Goal: Task Accomplishment & Management: Complete application form

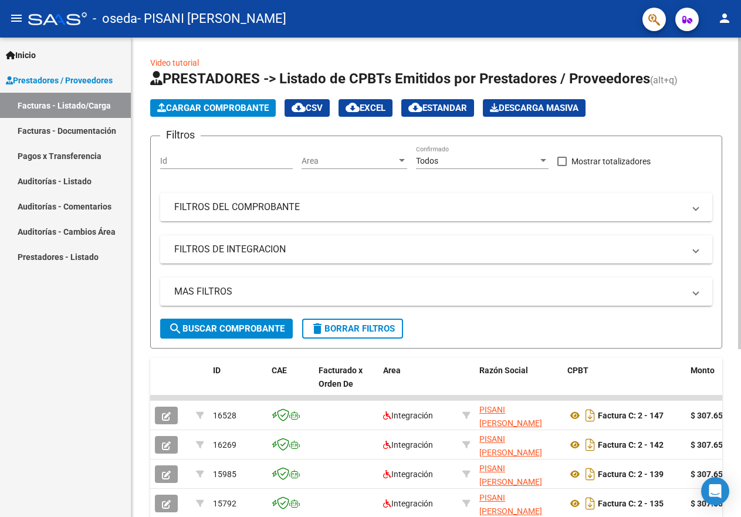
click at [215, 107] on span "Cargar Comprobante" at bounding box center [212, 108] width 111 height 11
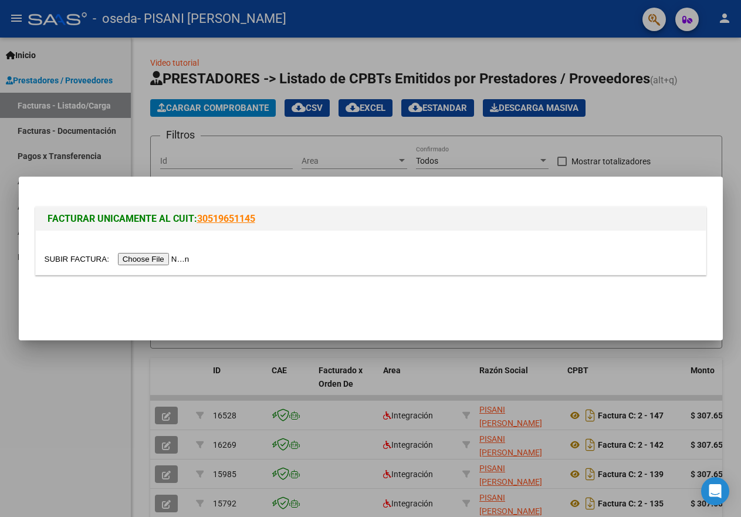
click at [191, 256] on input "file" at bounding box center [119, 259] width 148 height 12
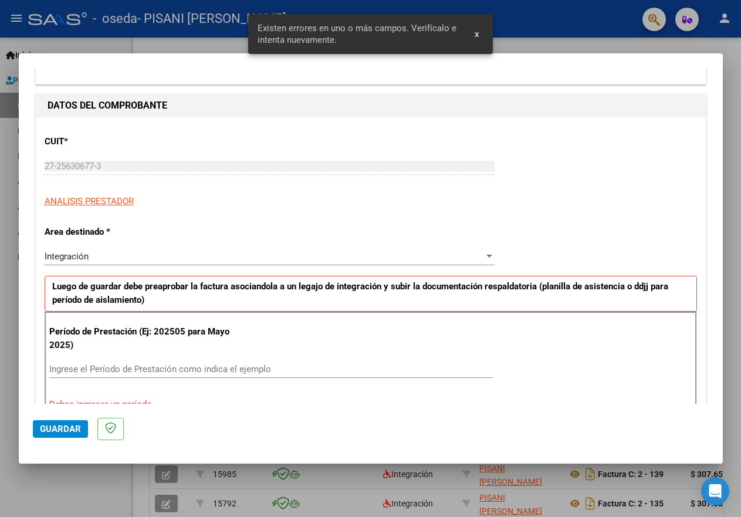
scroll to position [219, 0]
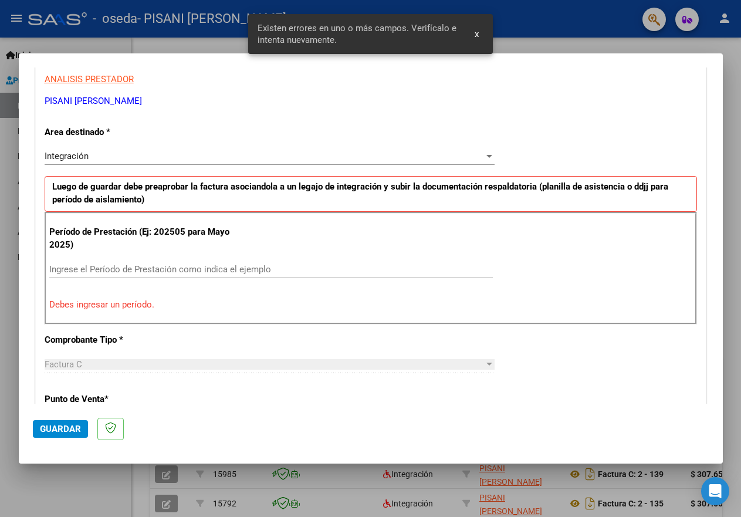
click at [79, 265] on input "Ingrese el Período de Prestación como indica el ejemplo" at bounding box center [271, 269] width 444 height 11
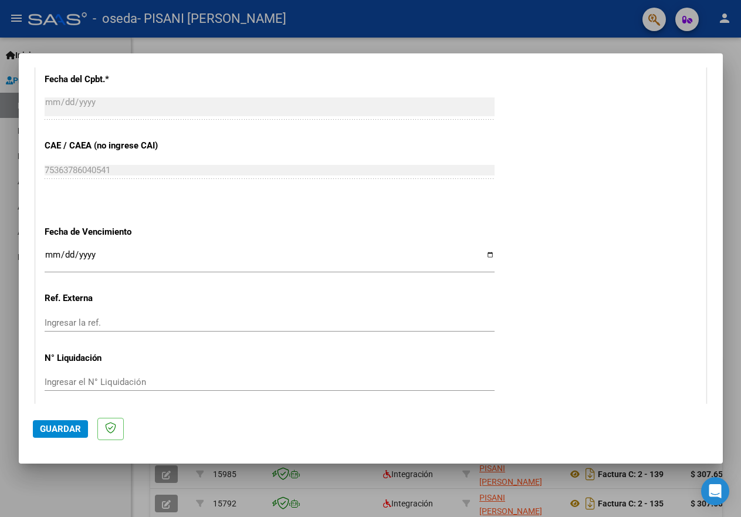
scroll to position [688, 0]
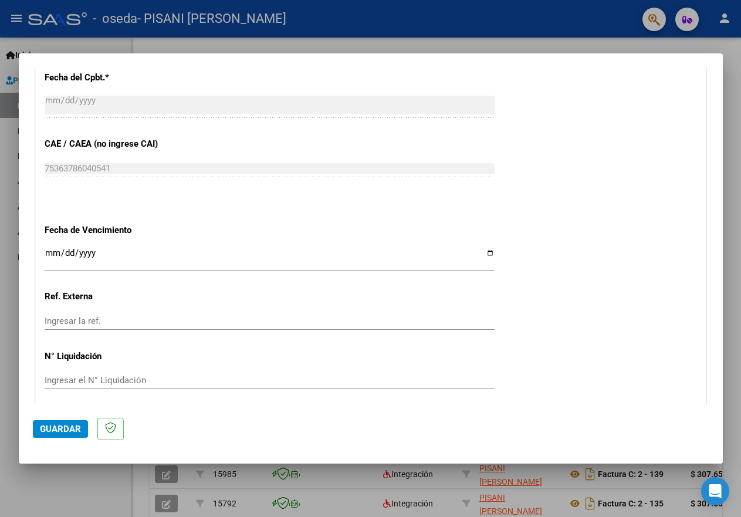
type input "202508"
click at [485, 250] on input "Ingresar la fecha" at bounding box center [270, 257] width 450 height 19
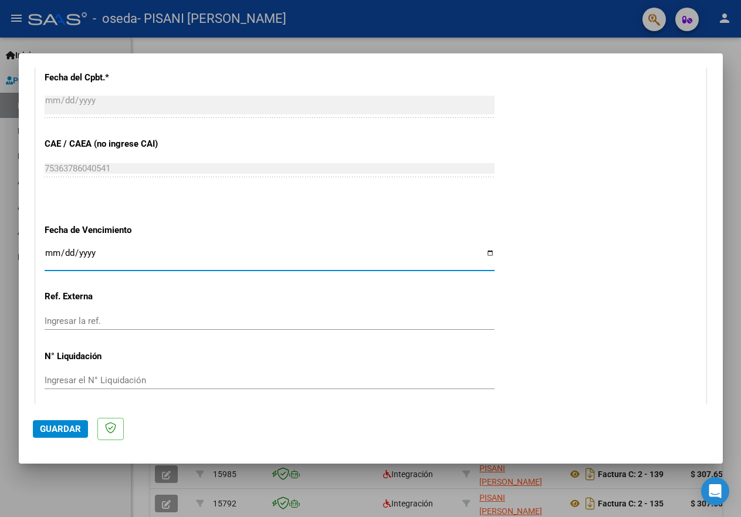
type input "[DATE]"
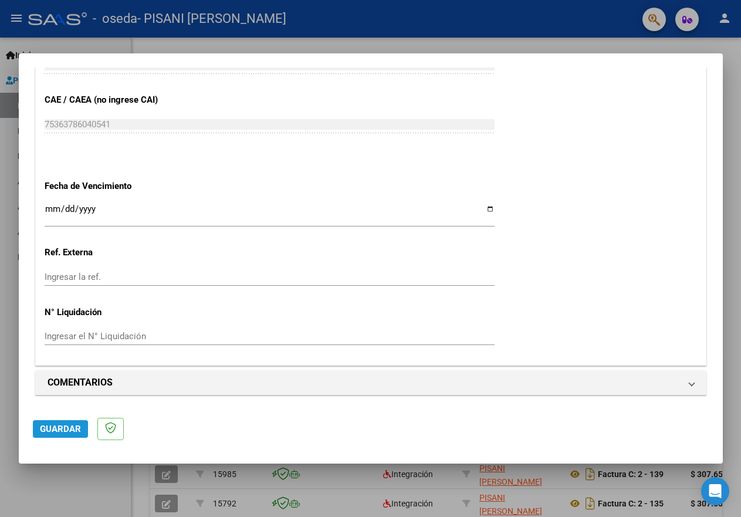
click at [47, 431] on span "Guardar" at bounding box center [60, 429] width 41 height 11
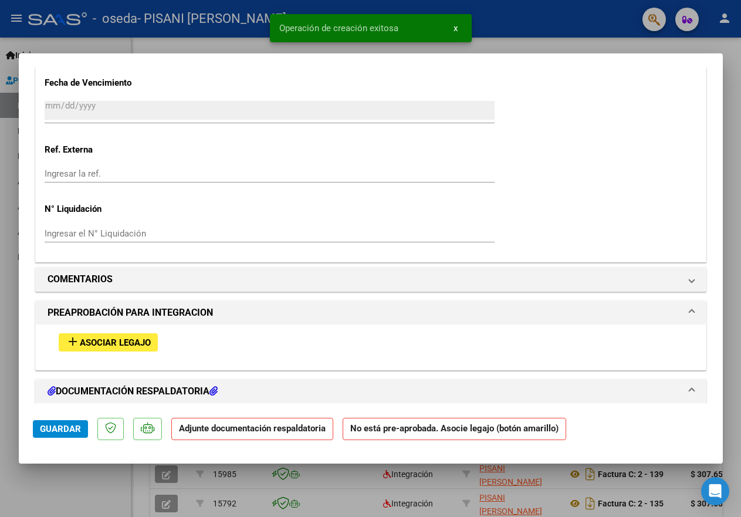
scroll to position [1071, 0]
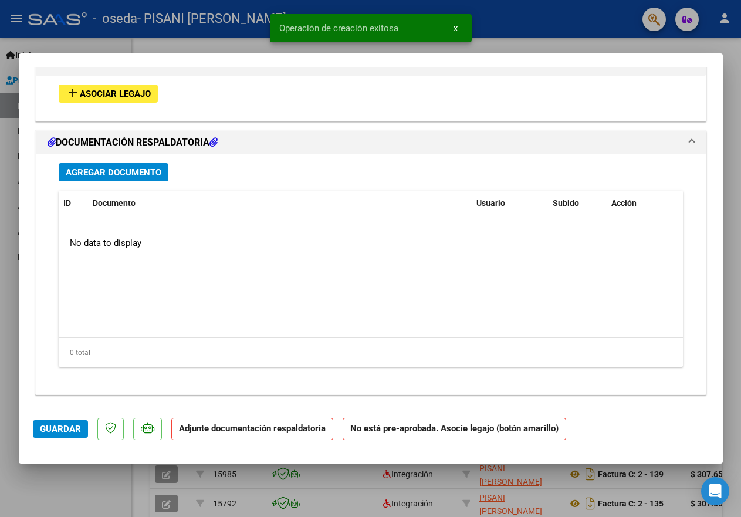
click at [130, 89] on span "Asociar Legajo" at bounding box center [115, 94] width 71 height 11
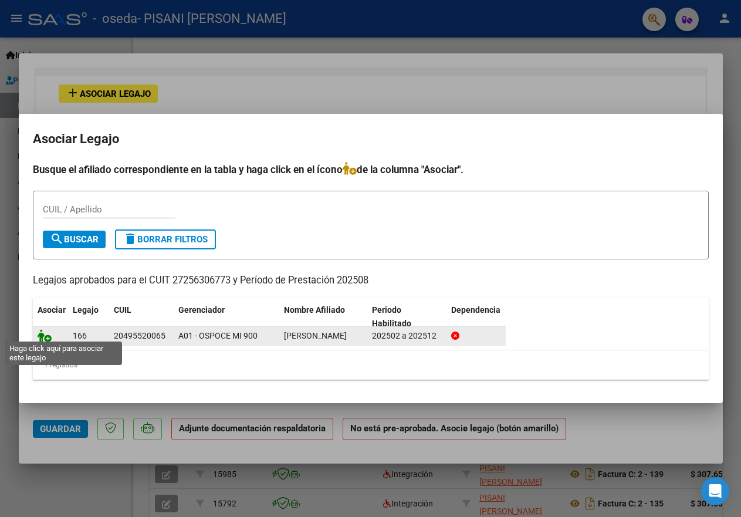
click at [41, 333] on icon at bounding box center [45, 335] width 14 height 13
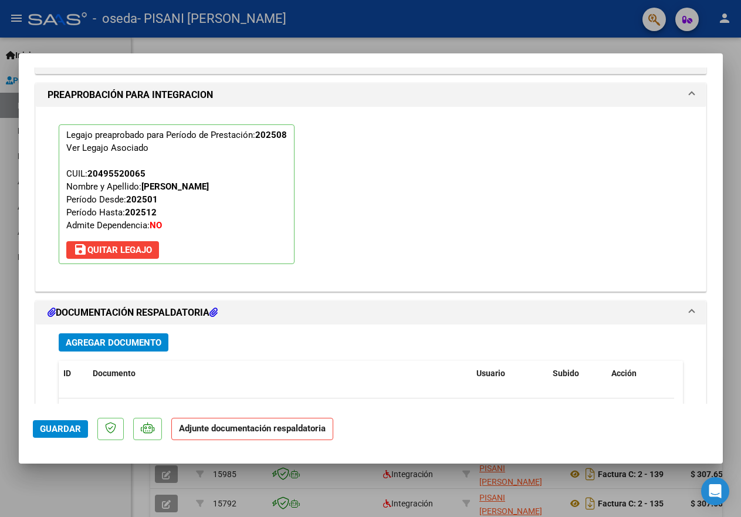
scroll to position [1101, 0]
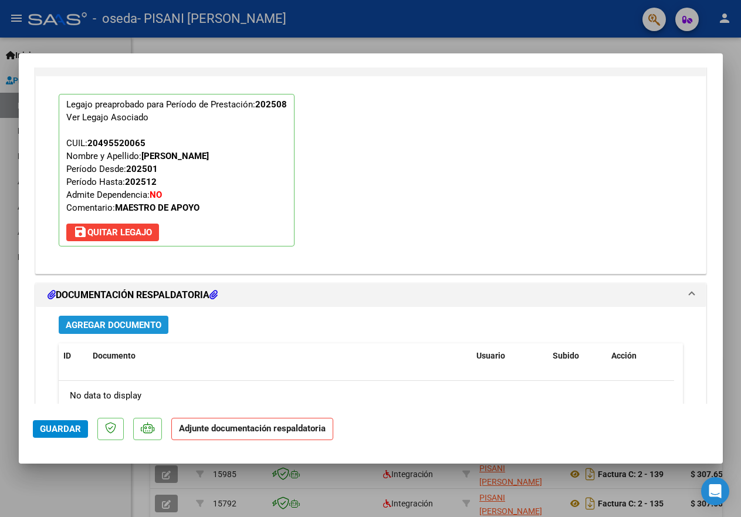
click at [123, 322] on span "Agregar Documento" at bounding box center [114, 325] width 96 height 11
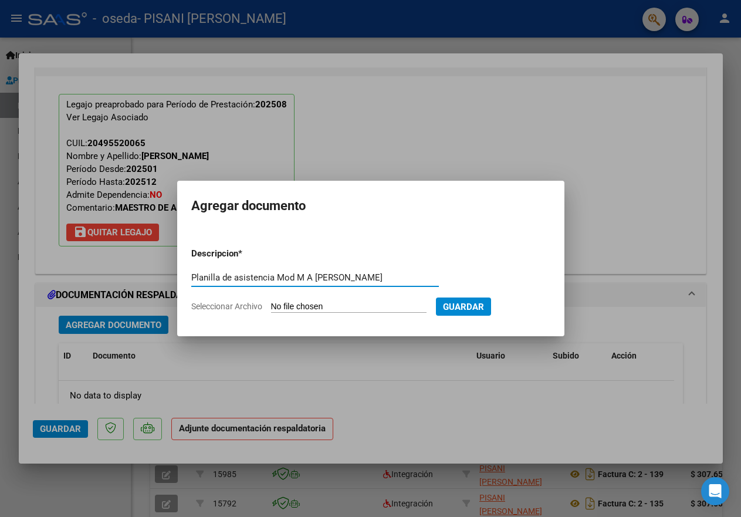
type input "Planilla de asistencia Mod M A [PERSON_NAME]"
click at [292, 305] on input "Seleccionar Archivo" at bounding box center [348, 307] width 155 height 11
type input "C:\fakepath\Planilla Modulo M A [PERSON_NAME] 202520250909_13544023.pdf"
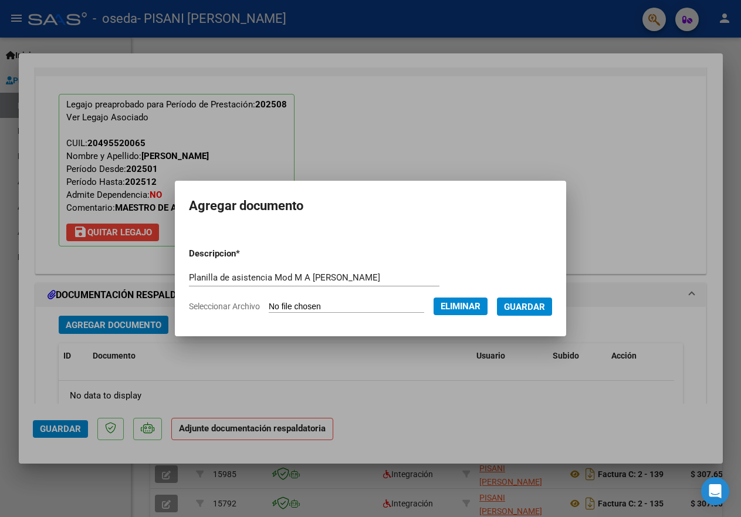
click at [528, 303] on span "Guardar" at bounding box center [524, 307] width 41 height 11
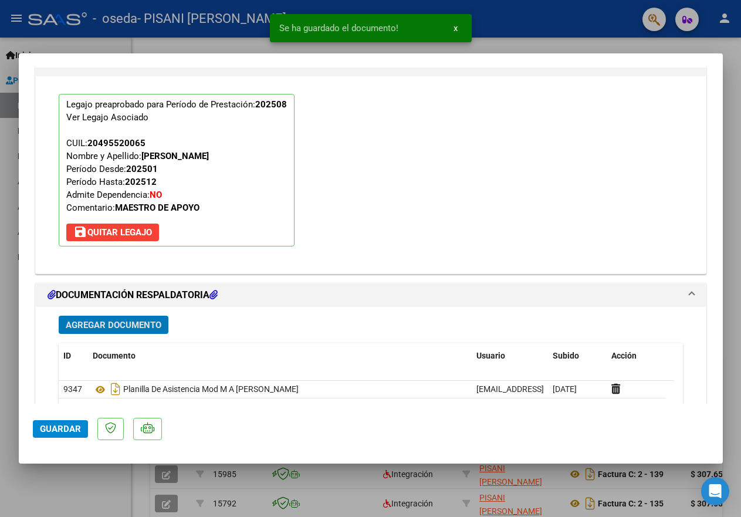
click at [74, 430] on span "Guardar" at bounding box center [60, 429] width 41 height 11
click at [198, 40] on div at bounding box center [370, 258] width 741 height 517
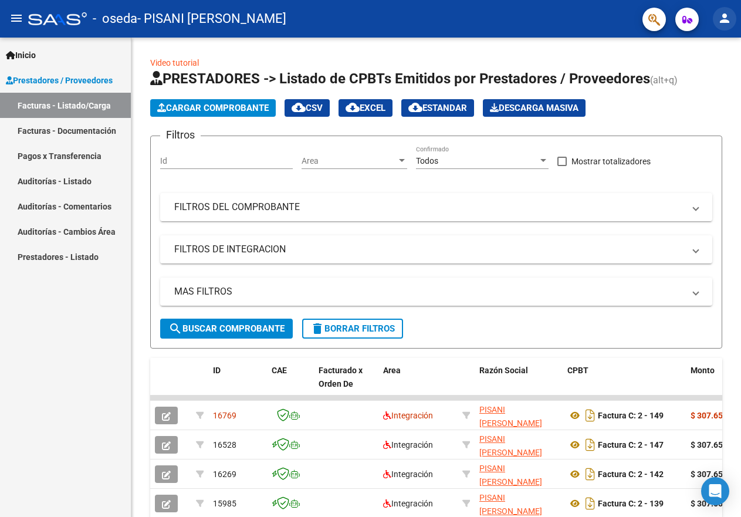
click at [723, 25] on mat-icon "person" at bounding box center [724, 18] width 14 height 14
click at [698, 75] on button "exit_to_app Salir" at bounding box center [701, 77] width 72 height 28
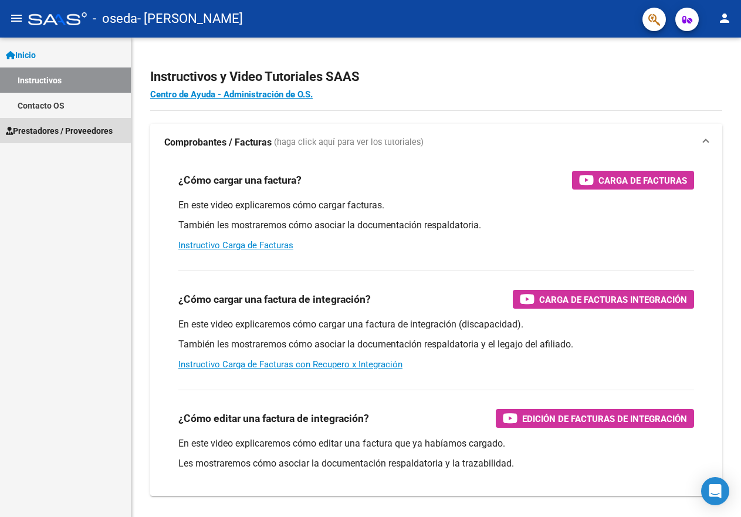
click at [60, 130] on span "Prestadores / Proveedores" at bounding box center [59, 130] width 107 height 13
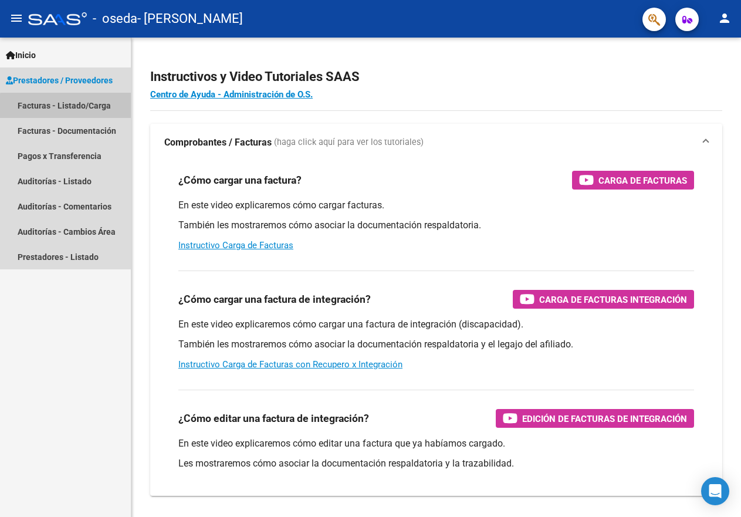
click at [77, 107] on link "Facturas - Listado/Carga" at bounding box center [65, 105] width 131 height 25
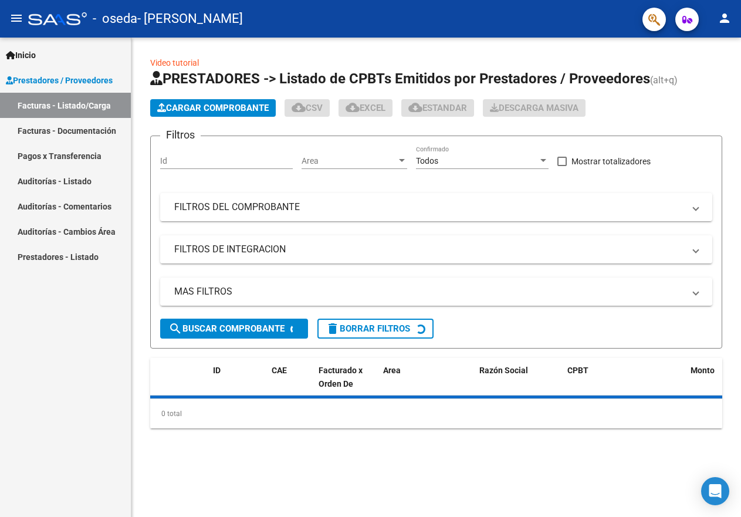
click at [212, 107] on span "Cargar Comprobante" at bounding box center [212, 108] width 111 height 11
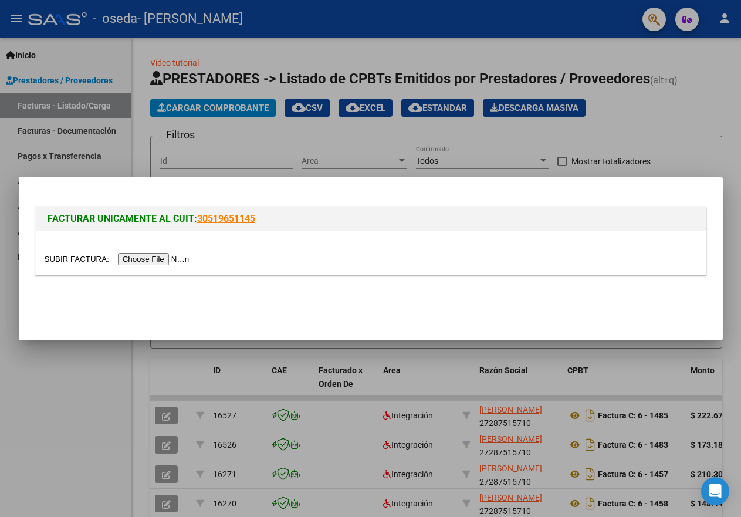
click at [168, 260] on input "file" at bounding box center [119, 259] width 148 height 12
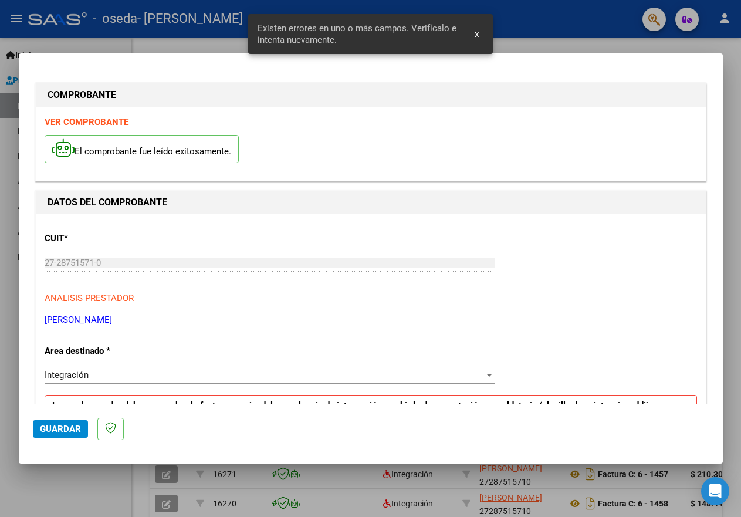
scroll to position [219, 0]
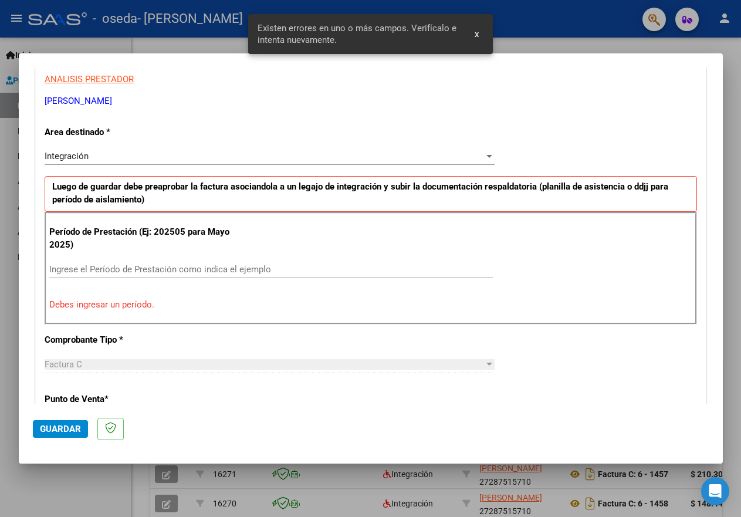
click at [148, 268] on input "Ingrese el Período de Prestación como indica el ejemplo" at bounding box center [271, 269] width 444 height 11
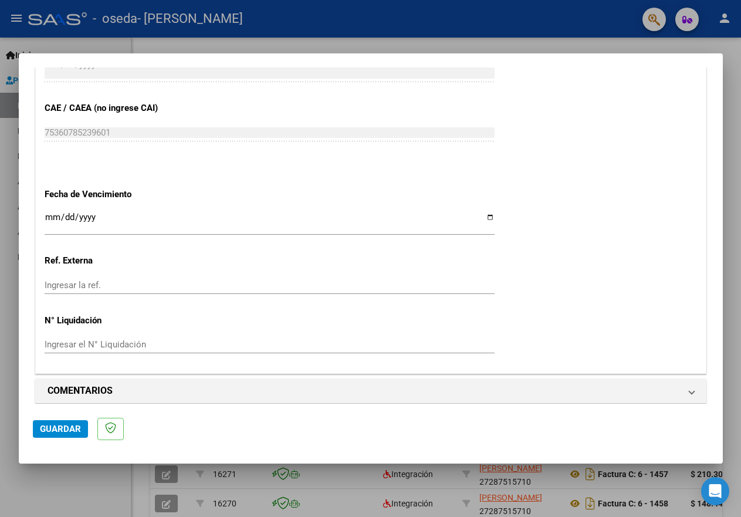
scroll to position [732, 0]
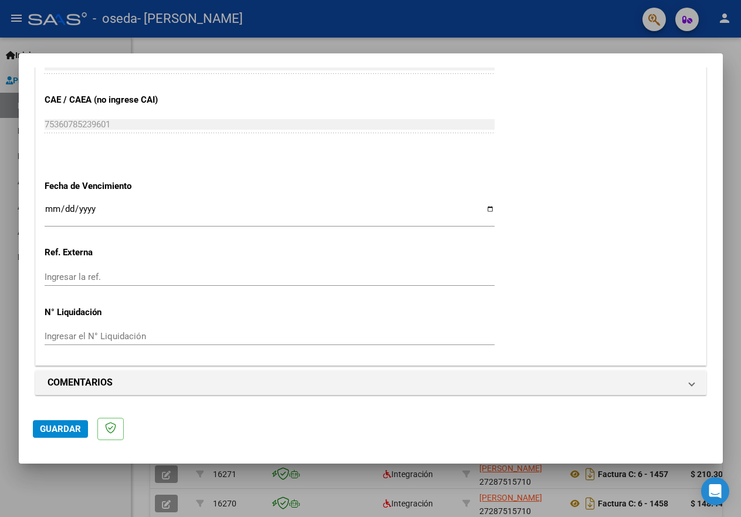
type input "202508"
click at [485, 208] on input "Ingresar la fecha" at bounding box center [270, 213] width 450 height 19
type input "[DATE]"
click at [75, 429] on span "Guardar" at bounding box center [60, 429] width 41 height 11
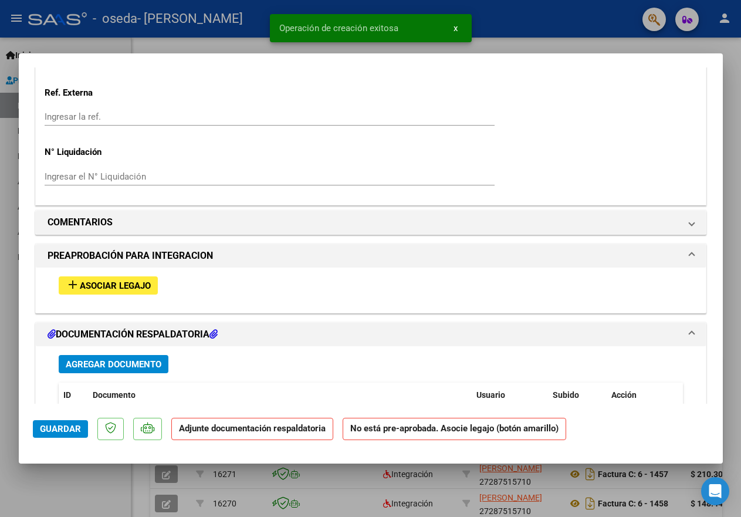
scroll to position [880, 0]
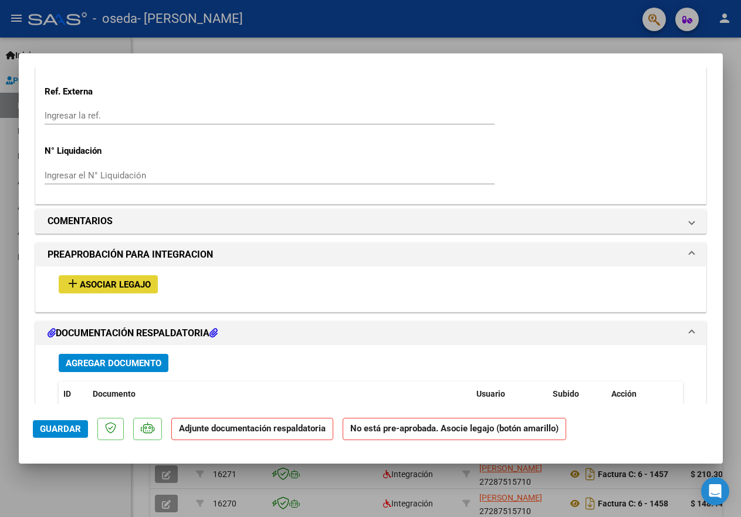
click at [141, 283] on span "Asociar Legajo" at bounding box center [115, 284] width 71 height 11
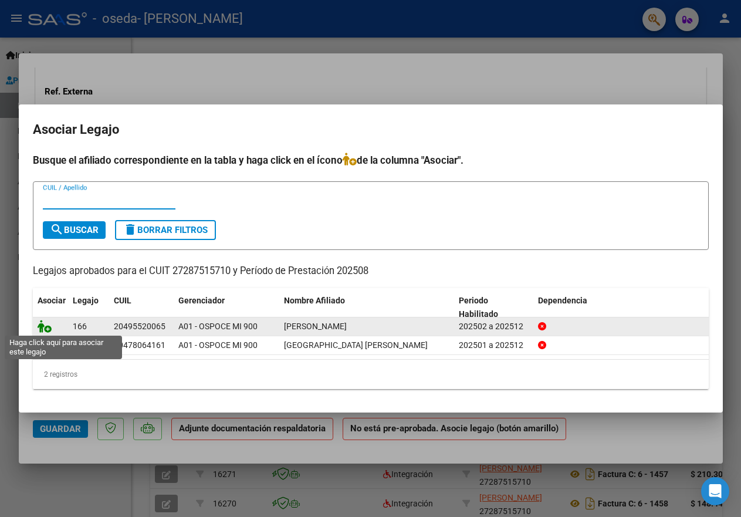
click at [43, 324] on icon at bounding box center [45, 326] width 14 height 13
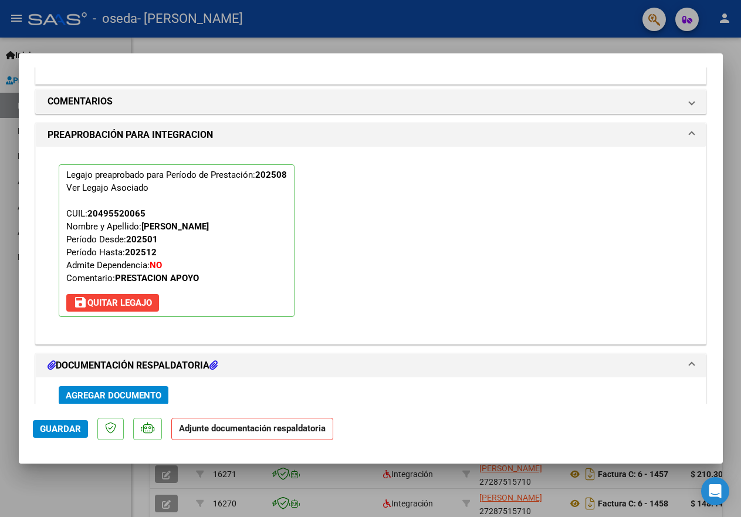
scroll to position [1056, 0]
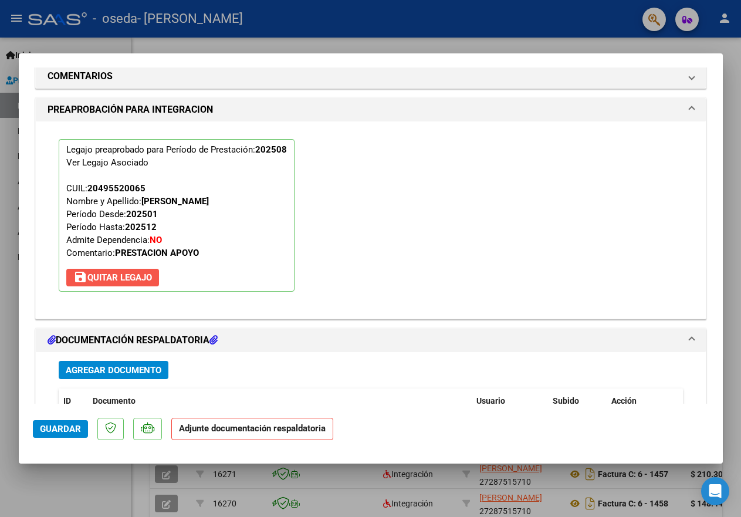
click at [151, 278] on span "save Quitar Legajo" at bounding box center [112, 277] width 79 height 11
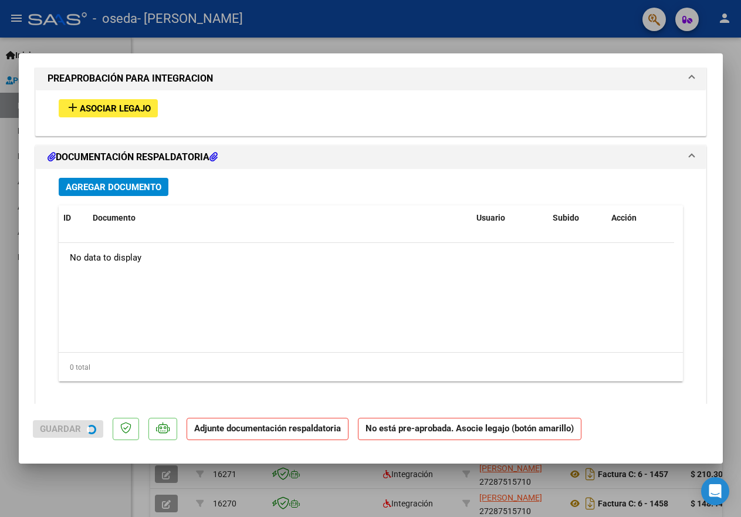
scroll to position [1025, 0]
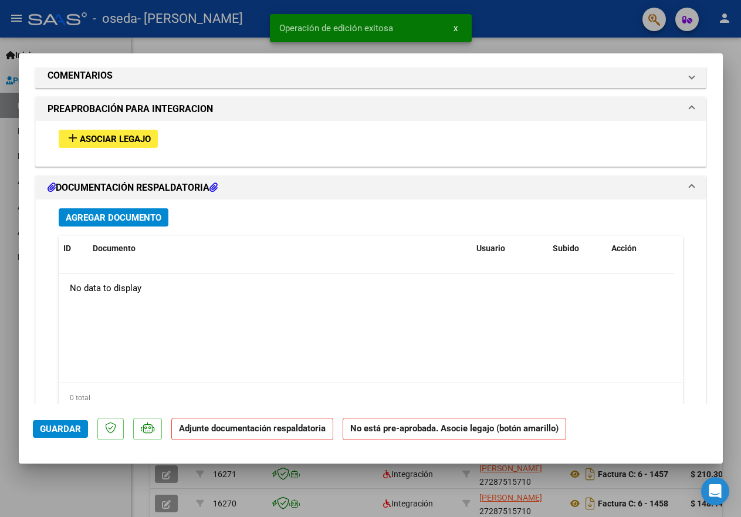
click at [117, 141] on span "Asociar Legajo" at bounding box center [115, 139] width 71 height 11
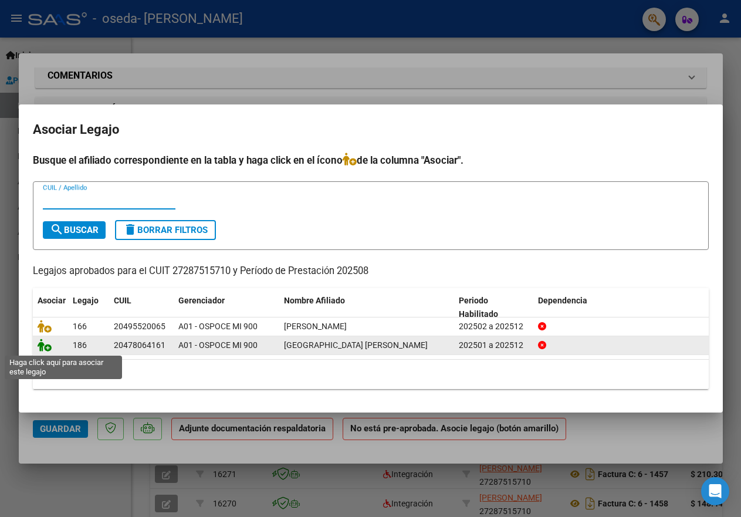
click at [42, 347] on icon at bounding box center [45, 344] width 14 height 13
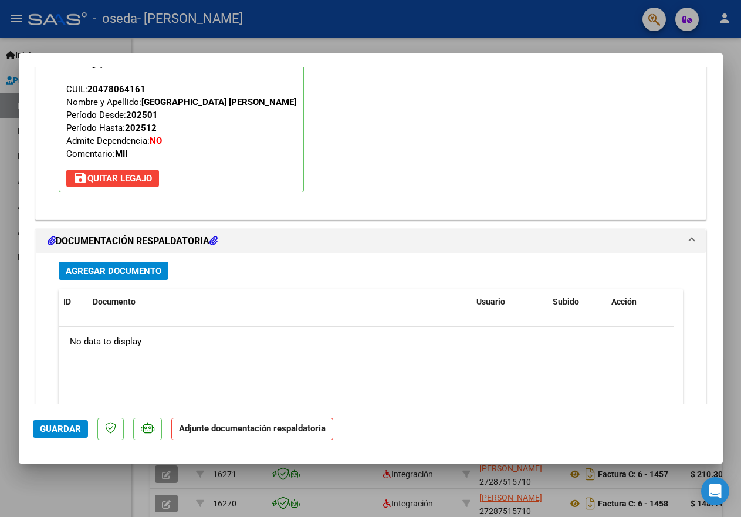
scroll to position [1173, 0]
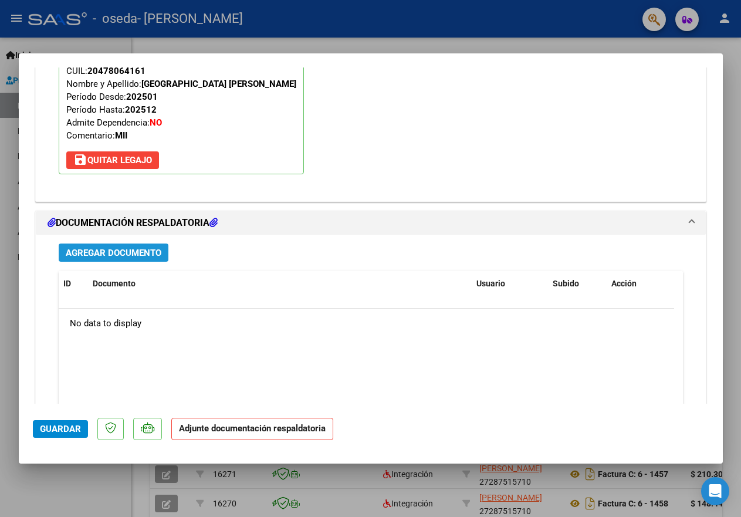
click at [139, 255] on span "Agregar Documento" at bounding box center [114, 253] width 96 height 11
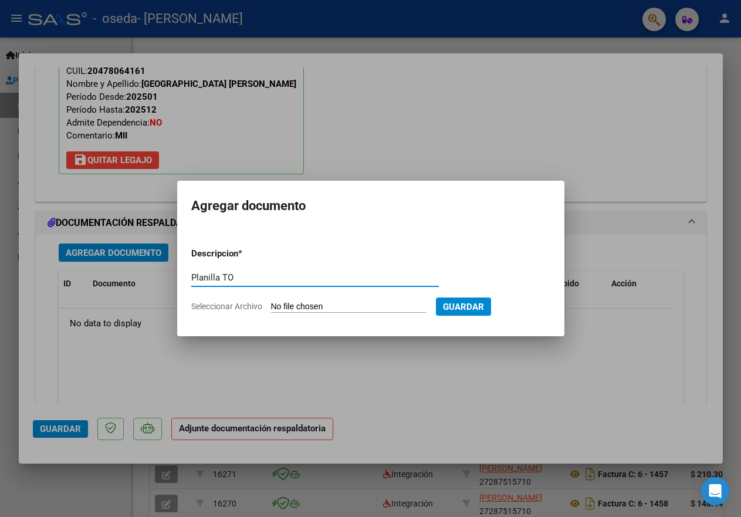
type input "Planilla TO"
click at [291, 303] on input "Seleccionar Archivo" at bounding box center [348, 307] width 155 height 11
type input "C:\fakepath\Planilla TO Enzo Pihuala Agosto 202520250909_13532800.pdf"
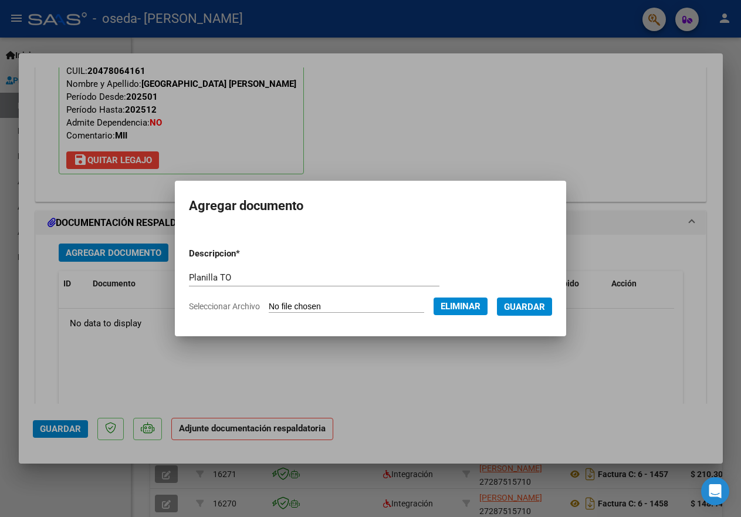
click at [531, 306] on span "Guardar" at bounding box center [524, 307] width 41 height 11
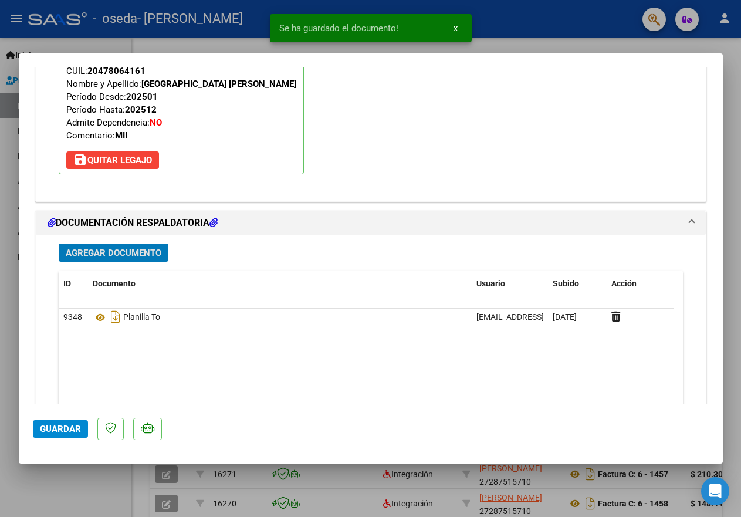
click at [61, 428] on span "Guardar" at bounding box center [60, 429] width 41 height 11
click at [189, 43] on div at bounding box center [370, 258] width 741 height 517
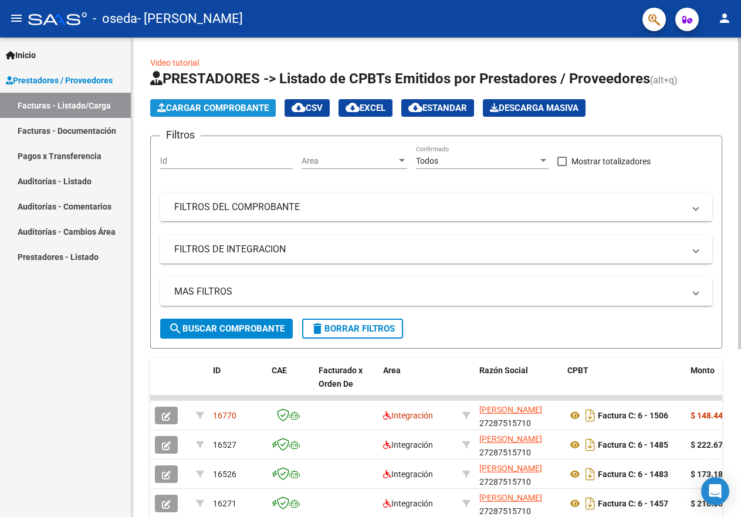
click at [216, 109] on span "Cargar Comprobante" at bounding box center [212, 108] width 111 height 11
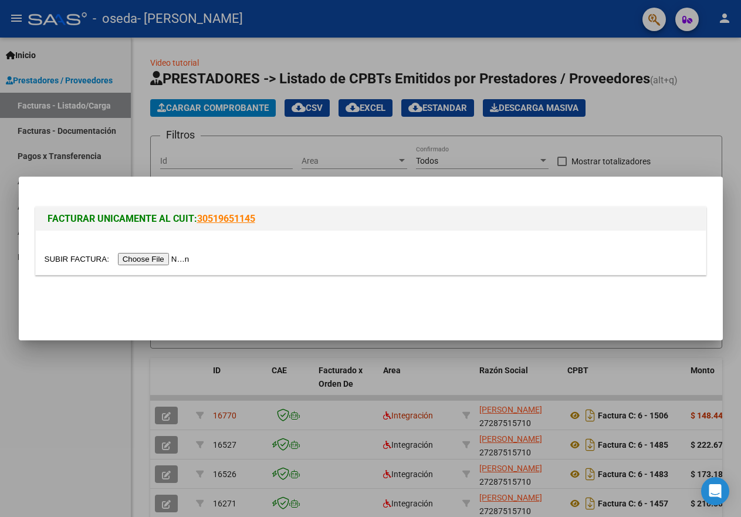
click at [175, 257] on input "file" at bounding box center [119, 259] width 148 height 12
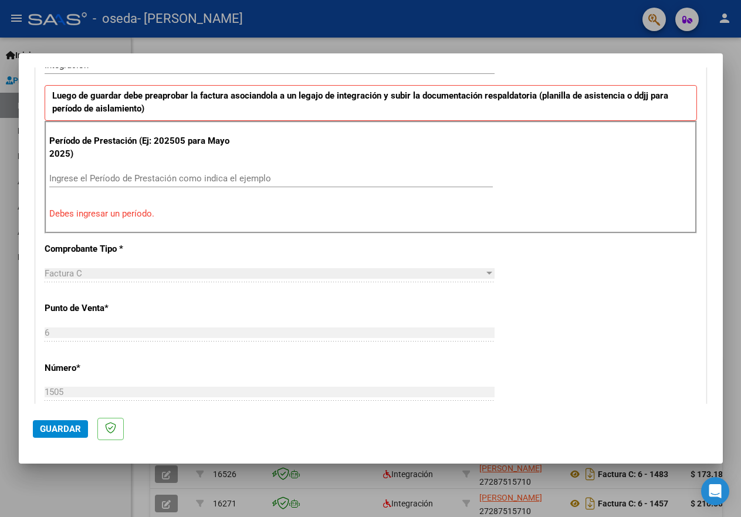
scroll to position [277, 0]
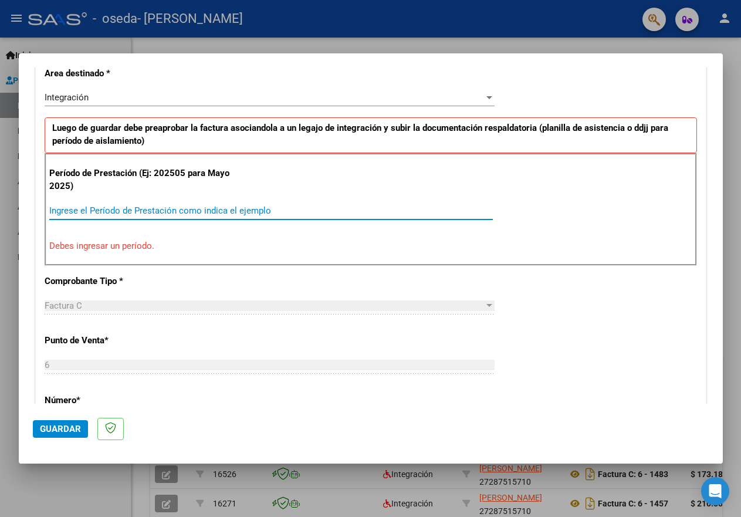
click at [110, 212] on input "Ingrese el Período de Prestación como indica el ejemplo" at bounding box center [271, 210] width 444 height 11
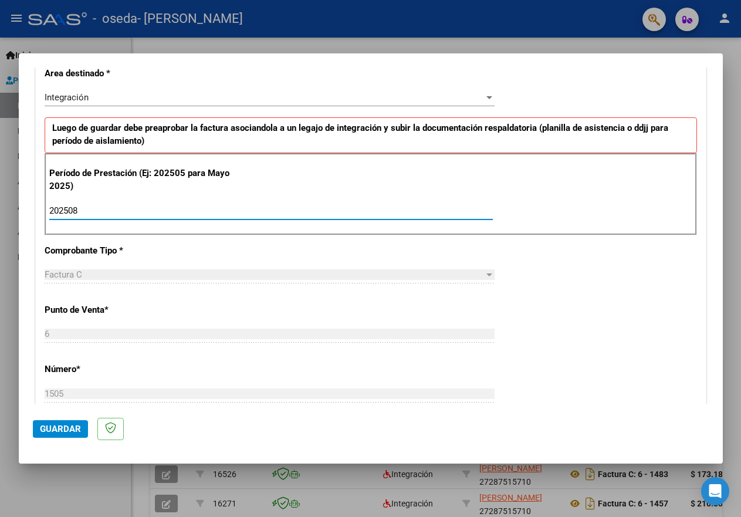
type input "202508"
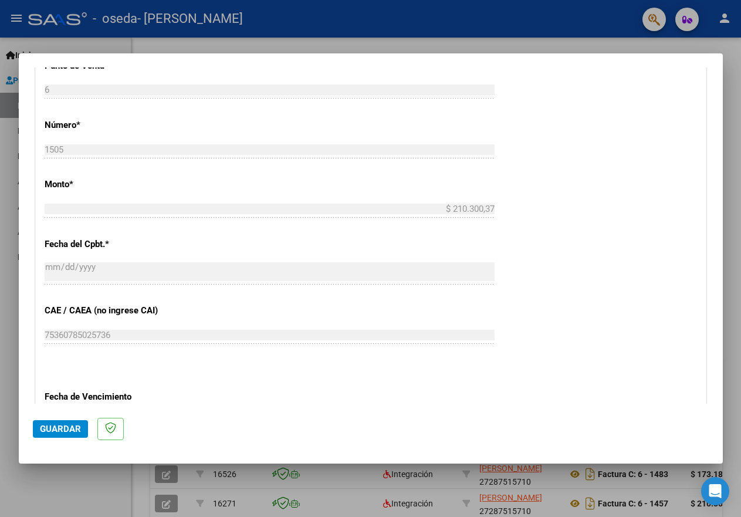
scroll to position [645, 0]
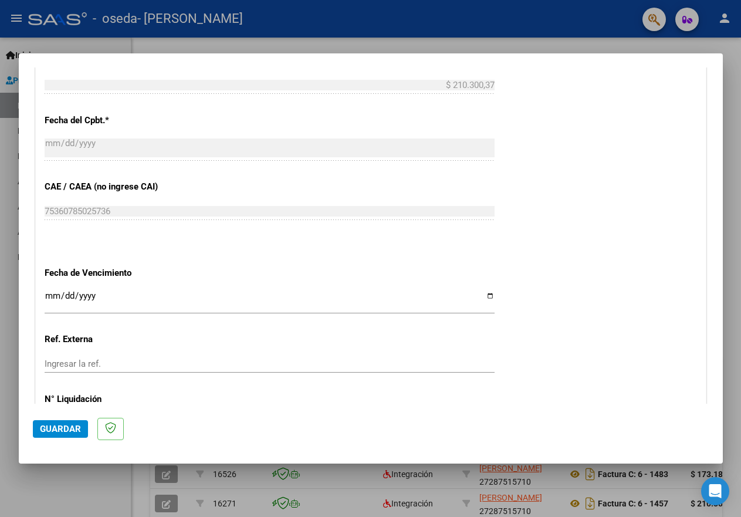
click at [483, 297] on input "Ingresar la fecha" at bounding box center [270, 300] width 450 height 19
type input "[DATE]"
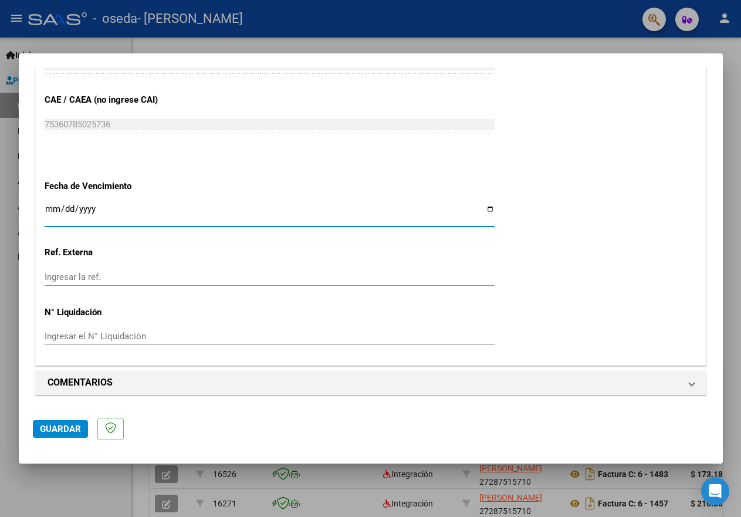
click at [57, 428] on span "Guardar" at bounding box center [60, 429] width 41 height 11
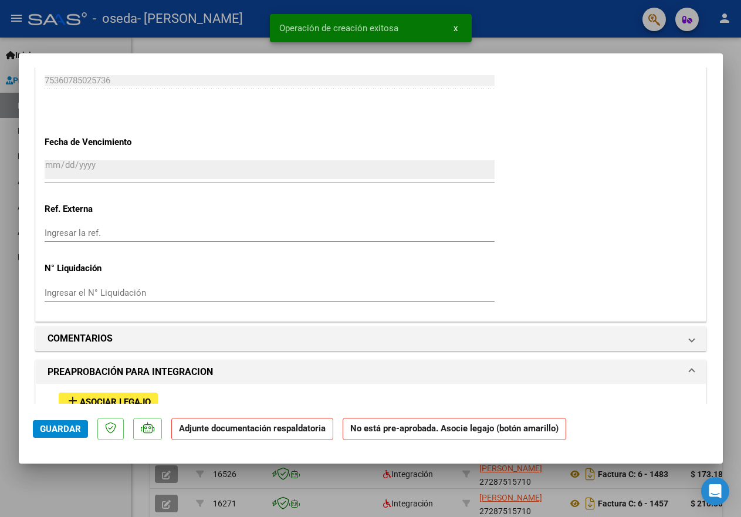
scroll to position [997, 0]
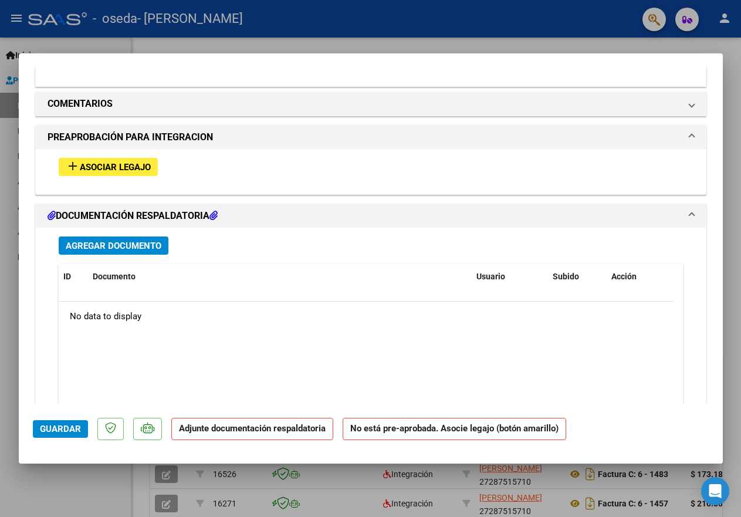
click at [130, 166] on span "Asociar Legajo" at bounding box center [115, 167] width 71 height 11
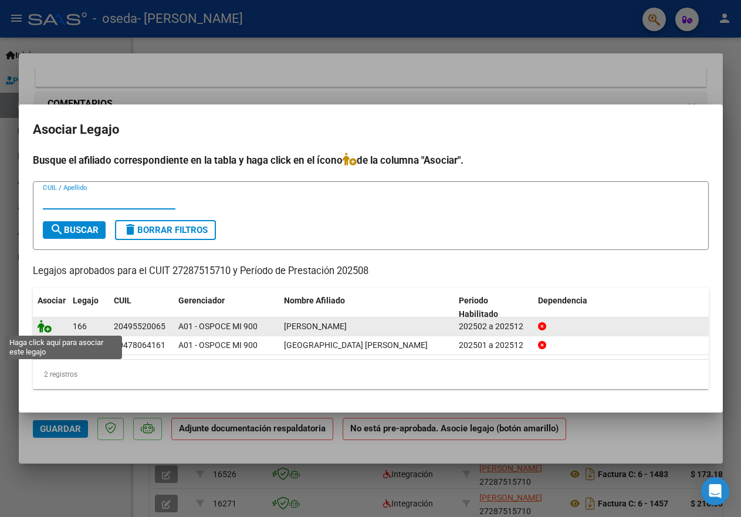
click at [41, 327] on icon at bounding box center [45, 326] width 14 height 13
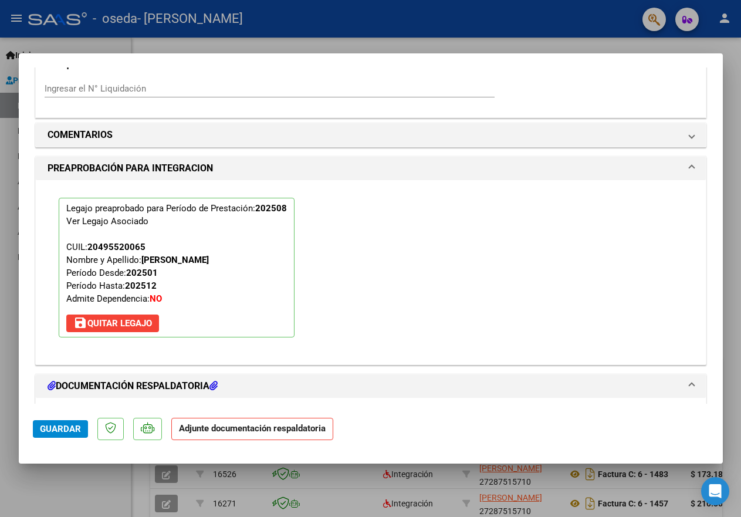
scroll to position [1028, 0]
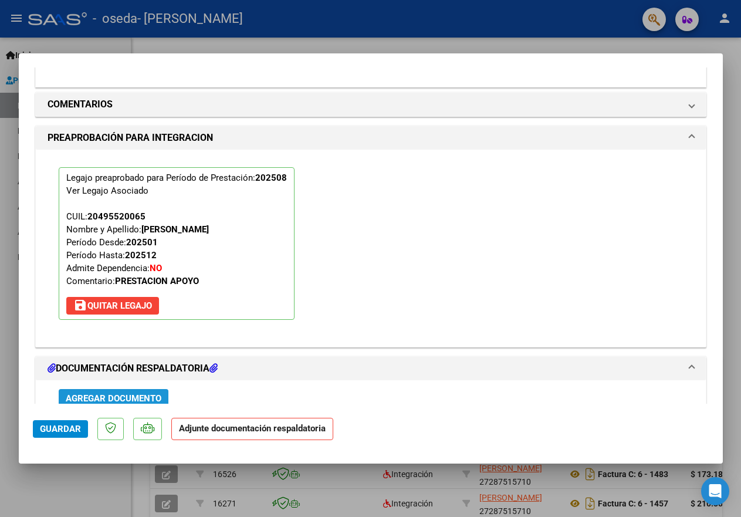
click at [137, 394] on span "Agregar Documento" at bounding box center [114, 398] width 96 height 11
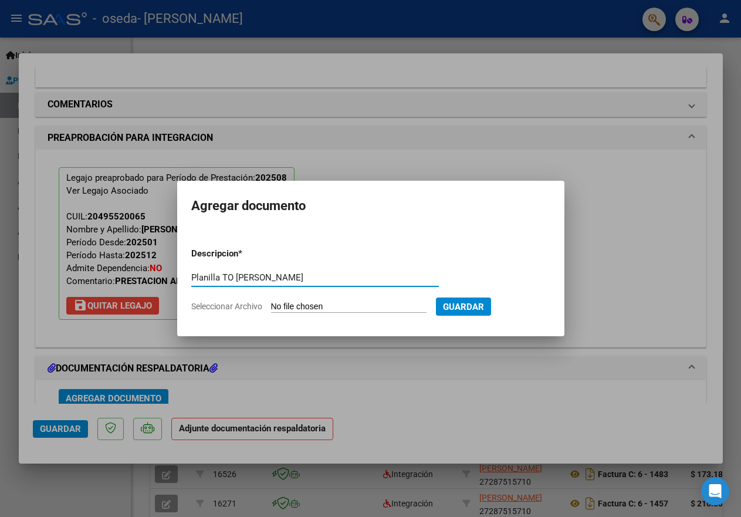
type input "Planilla TO Lucas Garnica"
click at [299, 304] on input "Seleccionar Archivo" at bounding box center [348, 307] width 155 height 11
type input "C:\fakepath\Planilla TO Lucas Garnica Agosto 202520250909_13520307.pdf"
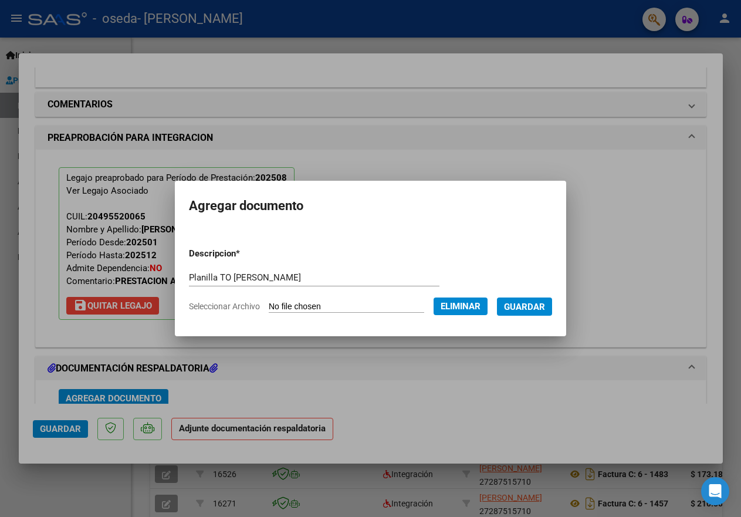
click at [525, 306] on span "Guardar" at bounding box center [524, 307] width 41 height 11
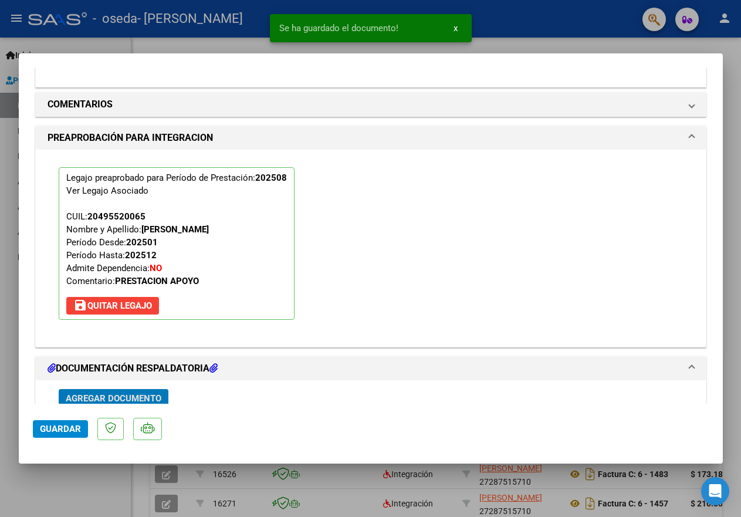
scroll to position [1031, 0]
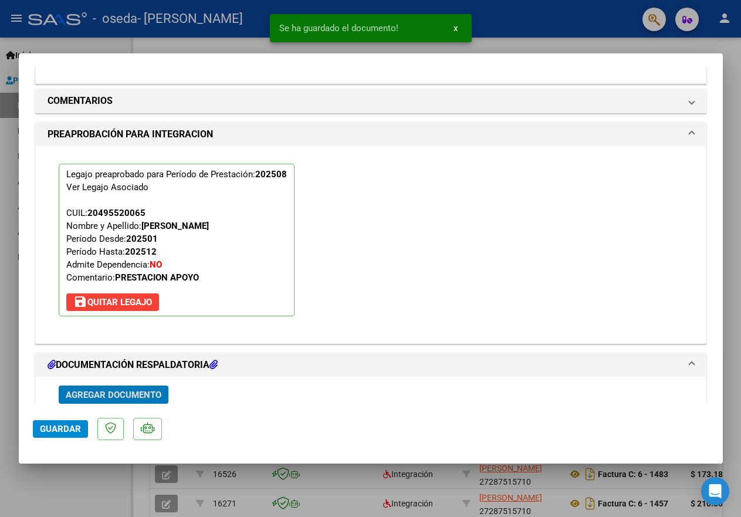
click at [59, 429] on span "Guardar" at bounding box center [60, 429] width 41 height 11
click at [178, 43] on div at bounding box center [370, 258] width 741 height 517
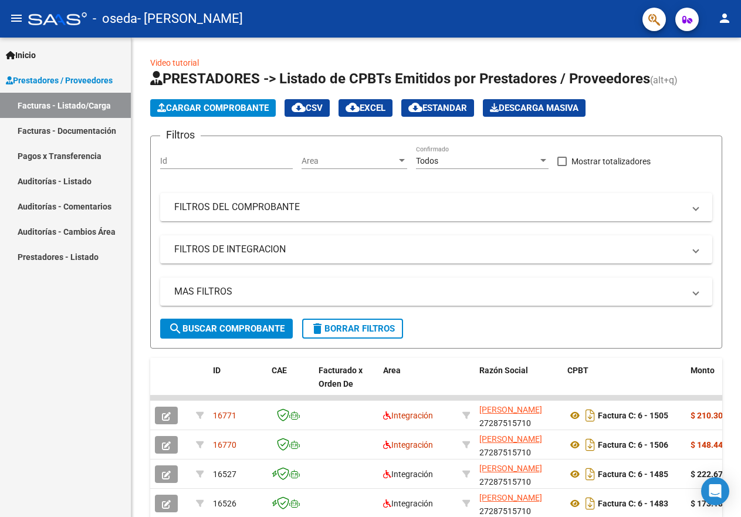
click at [724, 22] on mat-icon "person" at bounding box center [724, 18] width 14 height 14
click at [702, 76] on button "exit_to_app Salir" at bounding box center [701, 77] width 72 height 28
